Goal: Information Seeking & Learning: Learn about a topic

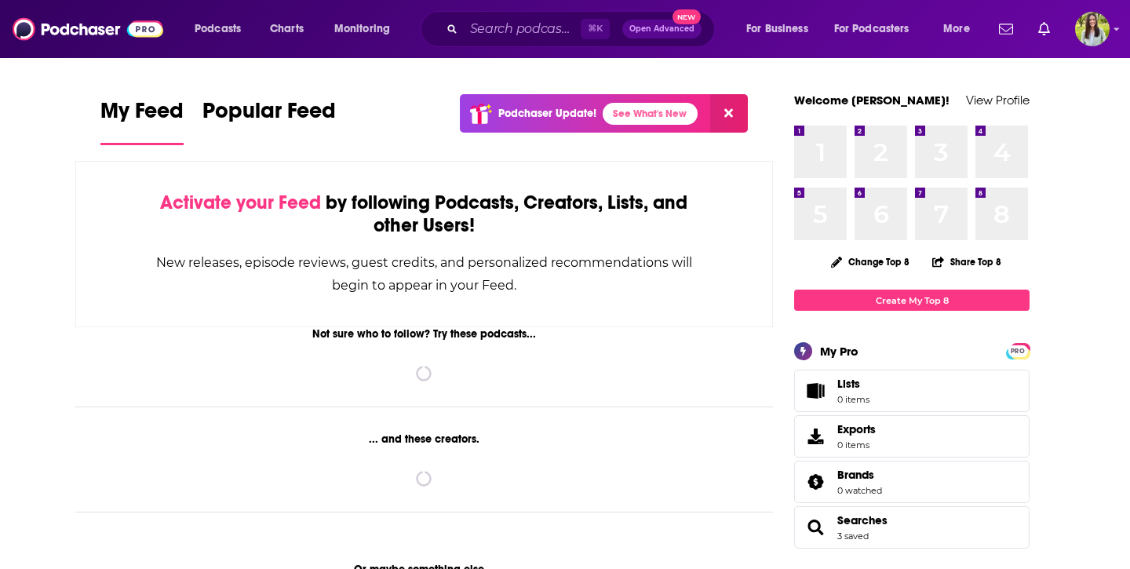
click at [504, 14] on div "⌘ K Open Advanced New" at bounding box center [568, 29] width 294 height 36
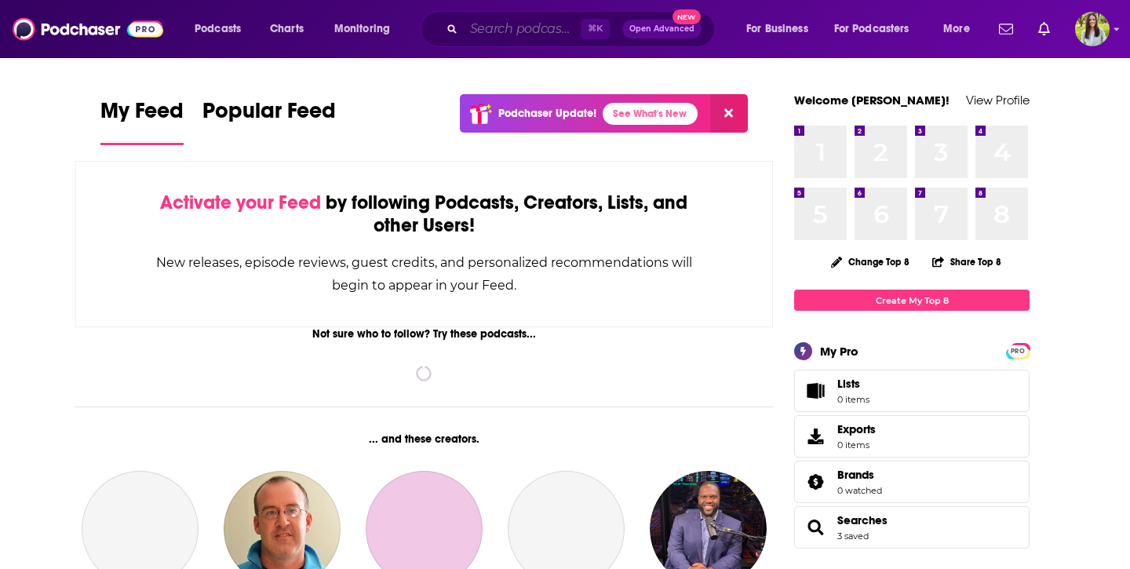
click at [504, 28] on input "Search podcasts, credits, & more..." at bounding box center [522, 28] width 117 height 25
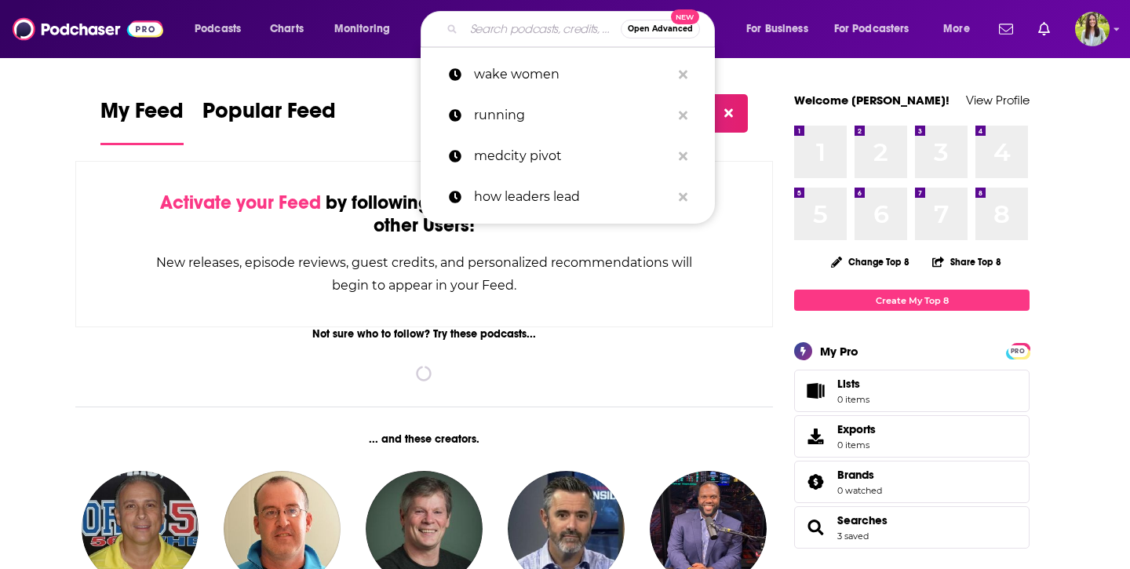
paste input "Banking Transformed Podcast"
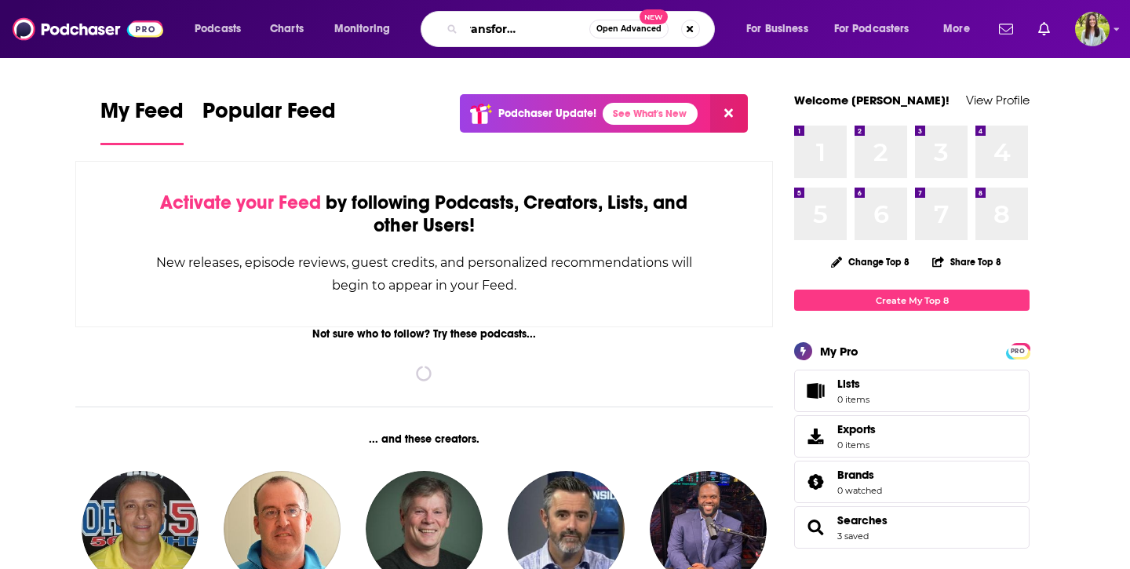
type input "Banking Transformed Podcast"
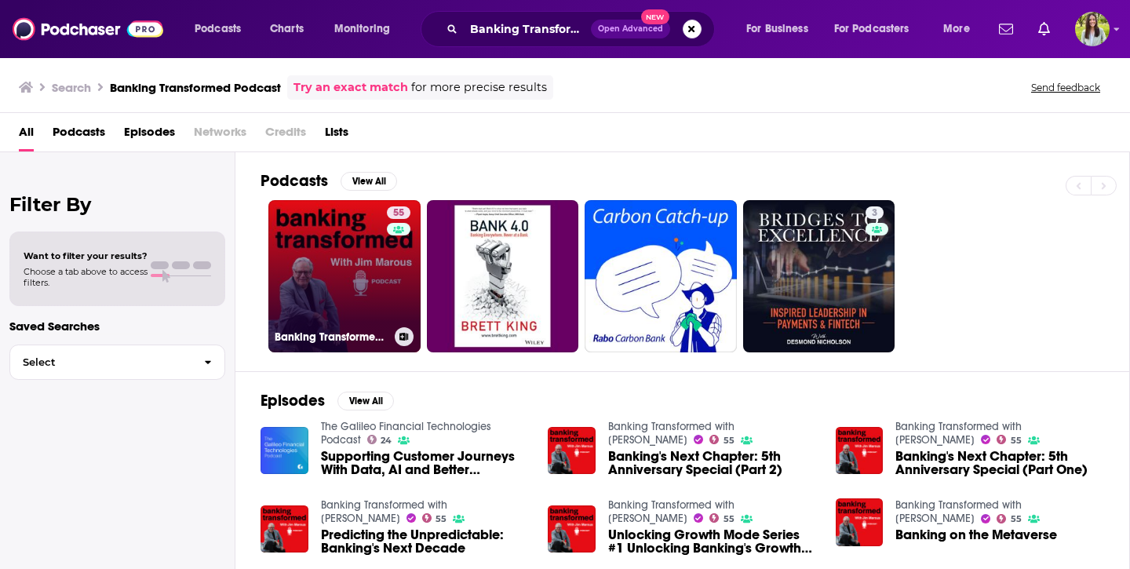
click at [351, 212] on link "55 Banking Transformed with [PERSON_NAME]" at bounding box center [344, 276] width 152 height 152
